Goal: Task Accomplishment & Management: Use online tool/utility

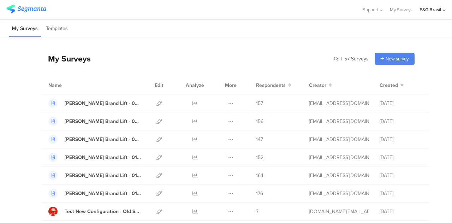
click at [0, 0] on input "text" at bounding box center [0, 0] width 0 height 0
type input "hair"
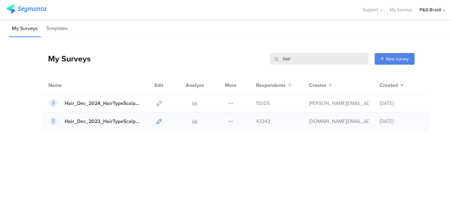
click at [160, 118] on link at bounding box center [159, 121] width 5 height 18
click at [159, 127] on link at bounding box center [159, 121] width 5 height 18
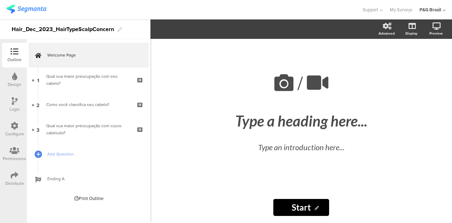
click at [16, 130] on div at bounding box center [15, 126] width 8 height 9
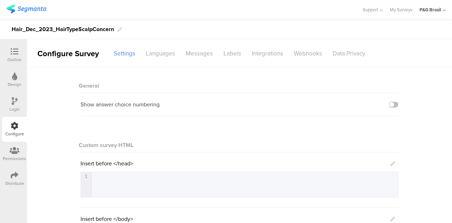
click at [12, 177] on icon at bounding box center [15, 175] width 8 height 8
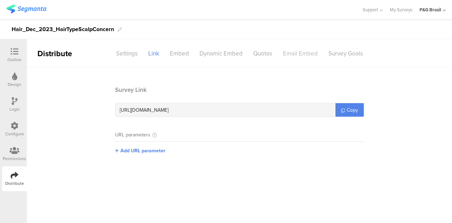
click at [287, 57] on div "Email Embed" at bounding box center [301, 53] width 46 height 12
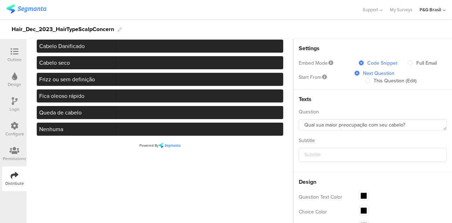
scroll to position [35, 0]
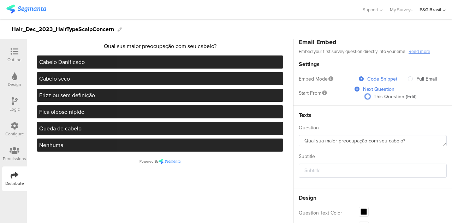
click at [365, 98] on span at bounding box center [367, 96] width 5 height 5
click at [365, 98] on input "This Question (Edit)" at bounding box center [367, 97] width 5 height 6
radio input "true"
radio input "false"
radio input "true"
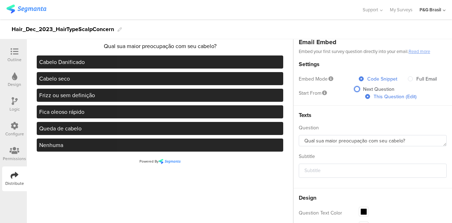
click at [355, 89] on span at bounding box center [357, 89] width 5 height 5
click at [355, 89] on input "Next Question" at bounding box center [357, 90] width 5 height 6
radio input "true"
radio input "false"
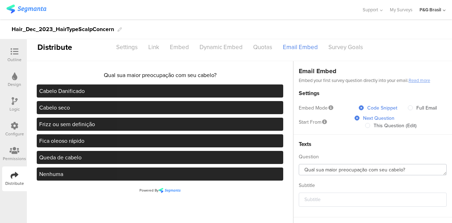
scroll to position [0, 0]
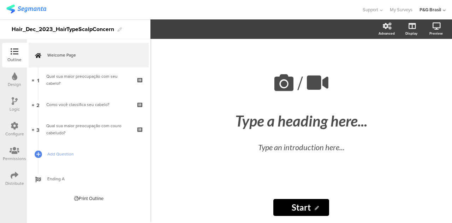
click at [4, 176] on div "Distribute" at bounding box center [14, 178] width 25 height 25
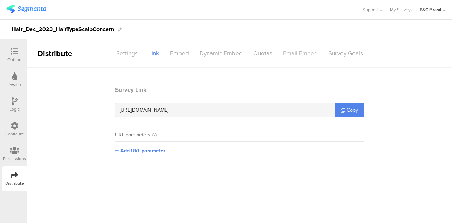
click at [290, 51] on div "Email Embed" at bounding box center [301, 53] width 46 height 12
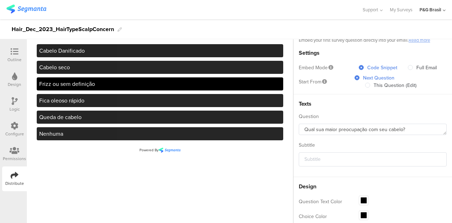
scroll to position [21, 0]
